Goal: Task Accomplishment & Management: Manage account settings

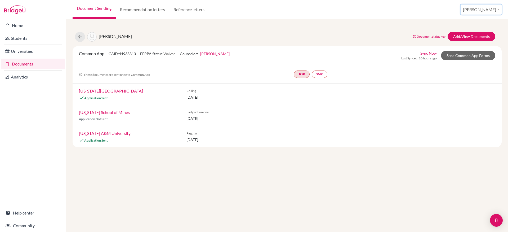
click at [486, 7] on button "[PERSON_NAME]" at bounding box center [480, 10] width 41 height 10
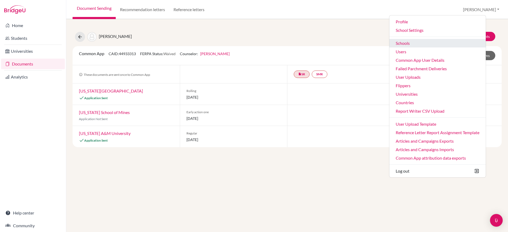
click at [435, 44] on link "Schools" at bounding box center [437, 43] width 96 height 8
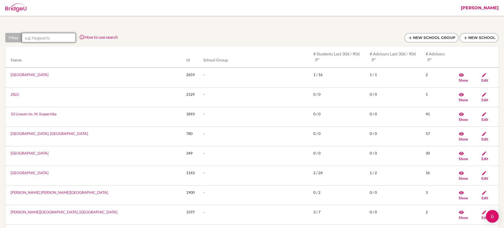
click at [59, 38] on input "text" at bounding box center [49, 38] width 54 height 10
paste input "Salahaldin International School (SIS), New Cairo"
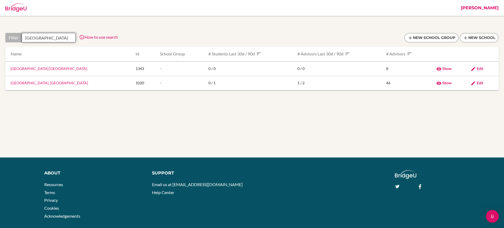
scroll to position [0, 12]
type input "Salahaldin International School"
click at [477, 82] on span "Edit" at bounding box center [480, 82] width 7 height 5
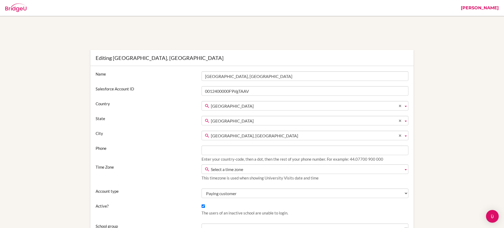
click at [481, 7] on link "Stephanie" at bounding box center [479, 8] width 43 height 16
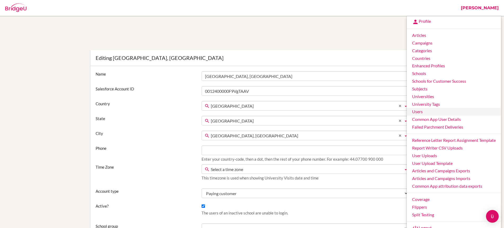
click at [426, 113] on link "Users" at bounding box center [454, 112] width 94 height 8
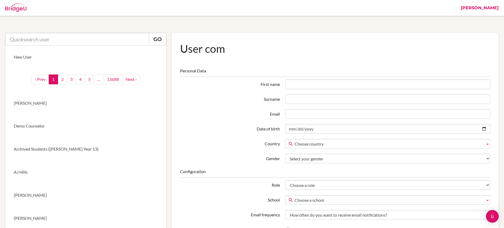
click at [78, 43] on input "text" at bounding box center [77, 39] width 144 height 13
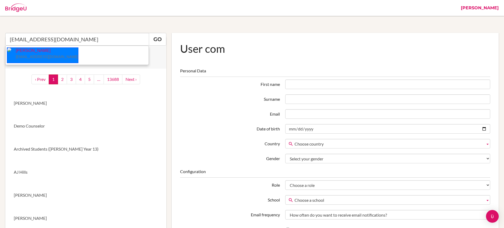
click at [50, 54] on p "Dorian Cenolli counsellorcairo@sis.edu.eg" at bounding box center [44, 54] width 67 height 12
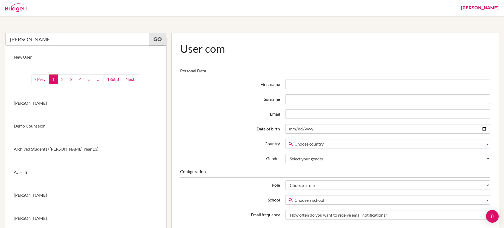
type input "Dorian Cenolli"
click at [152, 42] on link "Go" at bounding box center [157, 39] width 17 height 13
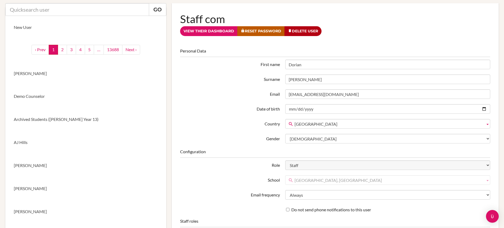
scroll to position [6, 0]
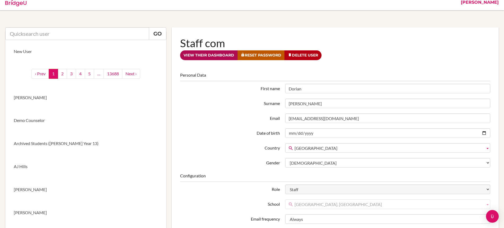
click at [226, 57] on link "View their dashboard" at bounding box center [208, 55] width 57 height 10
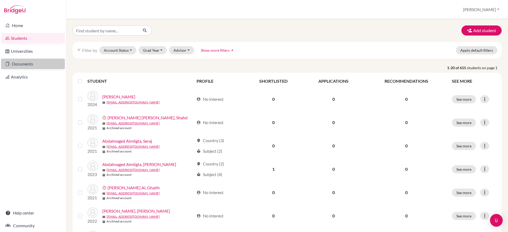
click at [19, 66] on link "Documents" at bounding box center [33, 64] width 64 height 11
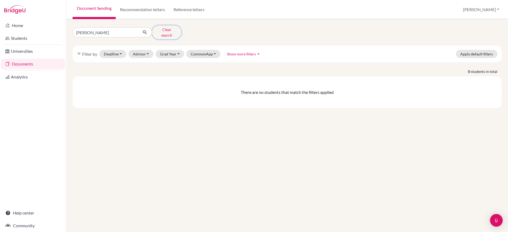
click at [170, 31] on button "Clear search" at bounding box center [166, 32] width 29 height 14
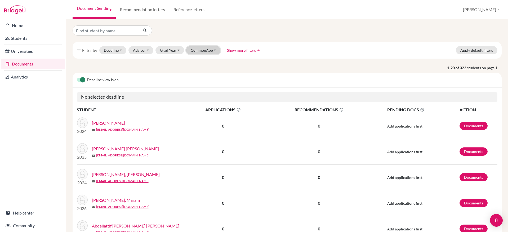
click at [207, 52] on button "CommonApp" at bounding box center [203, 50] width 34 height 8
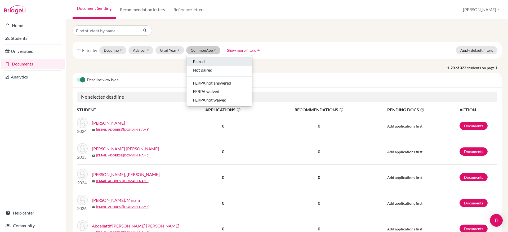
click at [214, 62] on div "Paired" at bounding box center [219, 61] width 53 height 6
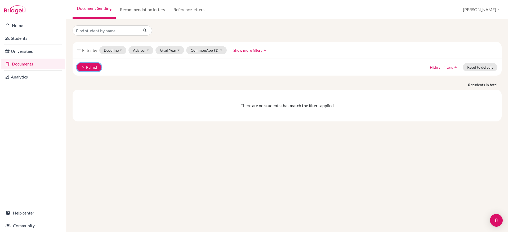
click at [82, 67] on icon "clear" at bounding box center [83, 67] width 4 height 4
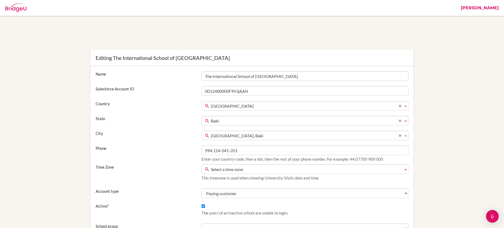
click at [484, 10] on link "Stephanie" at bounding box center [479, 8] width 43 height 16
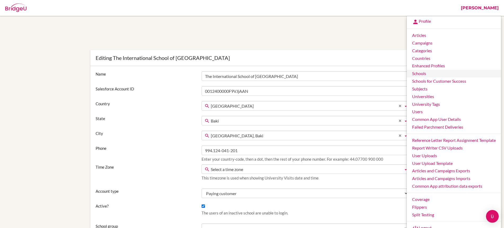
click at [424, 74] on link "Schools" at bounding box center [454, 74] width 94 height 8
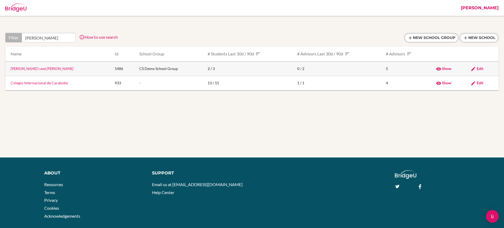
type input "bob"
click at [32, 70] on link "Bob's and Lebowski" at bounding box center [42, 68] width 63 height 5
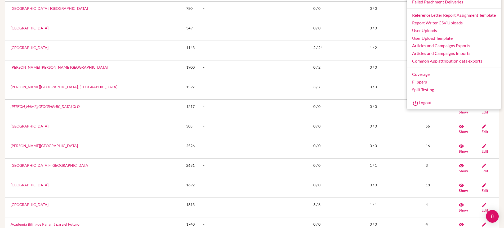
scroll to position [153, 0]
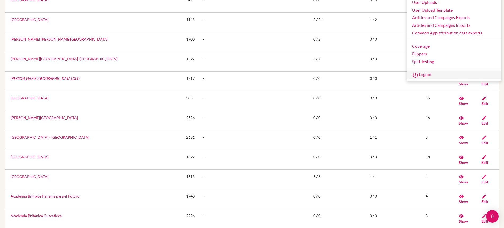
click at [427, 73] on link "Logout" at bounding box center [454, 75] width 94 height 8
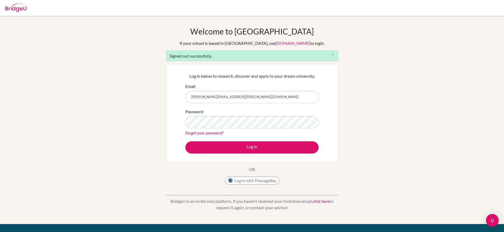
click at [248, 100] on input "[PERSON_NAME][EMAIL_ADDRESS][PERSON_NAME][DOMAIN_NAME]" at bounding box center [251, 97] width 133 height 12
type input "[PERSON_NAME][EMAIL_ADDRESS][PERSON_NAME][DOMAIN_NAME]"
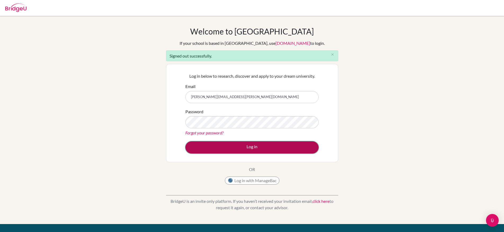
click at [273, 152] on button "Log in" at bounding box center [251, 147] width 133 height 12
